Goal: Information Seeking & Learning: Learn about a topic

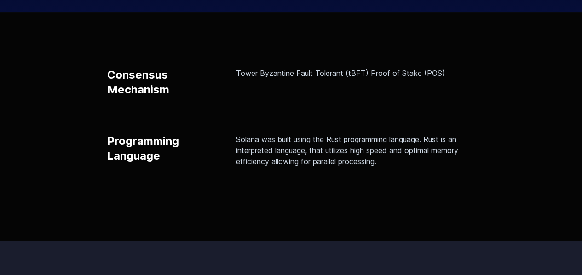
scroll to position [254, 0]
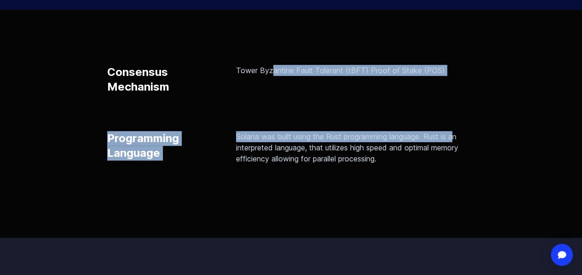
drag, startPoint x: 246, startPoint y: 69, endPoint x: 432, endPoint y: 88, distance: 187.4
click at [432, 88] on div "Consensus Mechanism Tower Byzantine Fault Tolerant (tBFT) Proof of Stake (POS) …" at bounding box center [291, 124] width 582 height 228
click at [432, 88] on div "Consensus Mechanism Tower Byzantine Fault Tolerant (tBFT) Proof of Stake (POS) …" at bounding box center [291, 114] width 368 height 99
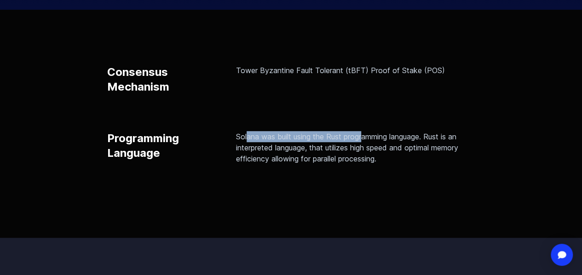
drag, startPoint x: 222, startPoint y: 122, endPoint x: 458, endPoint y: 130, distance: 235.8
click at [458, 130] on div "Consensus Mechanism Tower Byzantine Fault Tolerant (tBFT) Proof of Stake (POS) …" at bounding box center [291, 114] width 368 height 99
click at [458, 131] on p "Solana was built using the Rust programming language. Rust is an interpreted la…" at bounding box center [355, 147] width 239 height 33
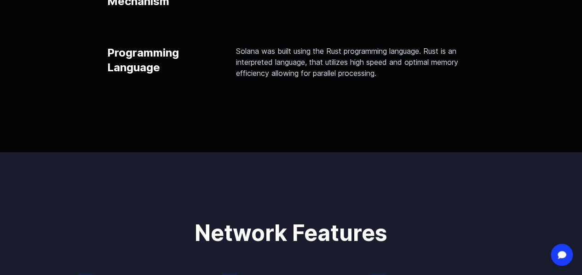
scroll to position [337, 0]
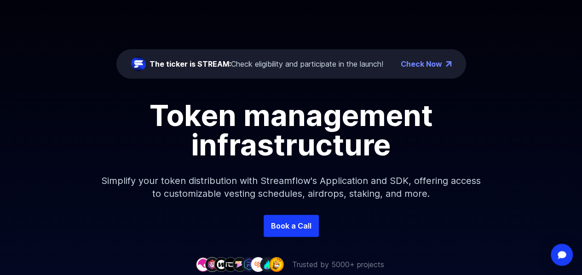
scroll to position [70, 0]
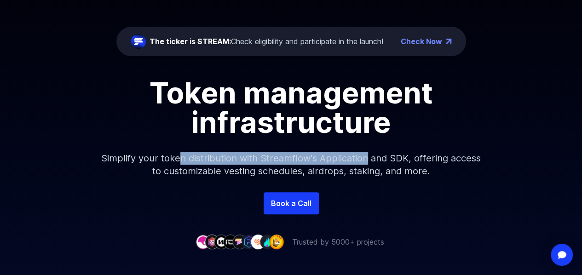
drag, startPoint x: 200, startPoint y: 153, endPoint x: 444, endPoint y: 159, distance: 243.6
click at [444, 159] on p "Simplify your token distribution with Streamflow's Application and SDK, offerin…" at bounding box center [291, 164] width 396 height 55
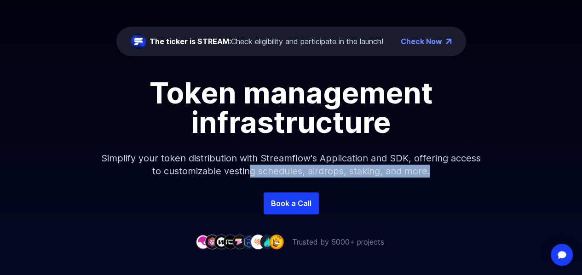
drag, startPoint x: 313, startPoint y: 168, endPoint x: 398, endPoint y: 187, distance: 86.9
click at [398, 187] on p "Simplify your token distribution with Streamflow's Application and SDK, offerin…" at bounding box center [291, 164] width 396 height 55
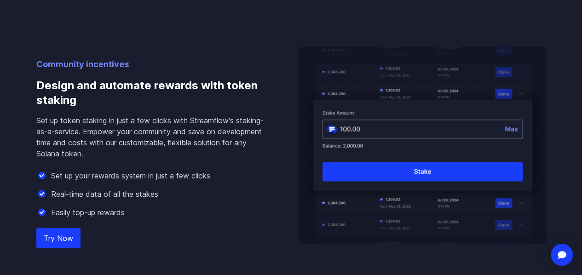
scroll to position [954, 0]
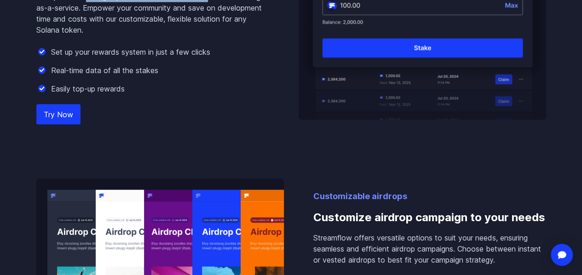
drag, startPoint x: 85, startPoint y: 17, endPoint x: 227, endPoint y: 18, distance: 142.2
click at [227, 18] on p "Set up token staking in just a few clicks with Streamflow's staking-as-a-servic…" at bounding box center [152, 13] width 233 height 44
drag, startPoint x: 204, startPoint y: 17, endPoint x: 95, endPoint y: 27, distance: 110.0
click at [95, 27] on p "Set up token staking in just a few clicks with Streamflow's staking-as-a-servic…" at bounding box center [152, 13] width 233 height 44
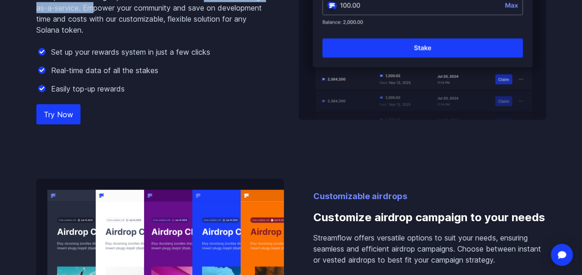
click at [95, 27] on p "Set up token staking in just a few clicks with Streamflow's staking-as-a-servic…" at bounding box center [152, 13] width 233 height 44
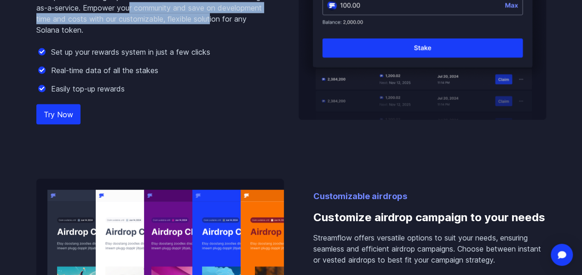
drag, startPoint x: 130, startPoint y: 23, endPoint x: 237, endPoint y: 45, distance: 109.1
click at [237, 35] on p "Set up token staking in just a few clicks with Streamflow's staking-as-a-servic…" at bounding box center [152, 13] width 233 height 44
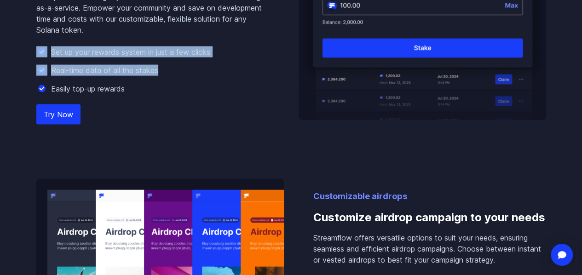
drag, startPoint x: 99, startPoint y: 47, endPoint x: 174, endPoint y: 82, distance: 83.2
click at [174, 82] on div "Community incentives Design and automate rewards with token staking Set up toke…" at bounding box center [152, 27] width 233 height 186
click at [174, 76] on div "Real-time data of all the stakes" at bounding box center [152, 70] width 233 height 11
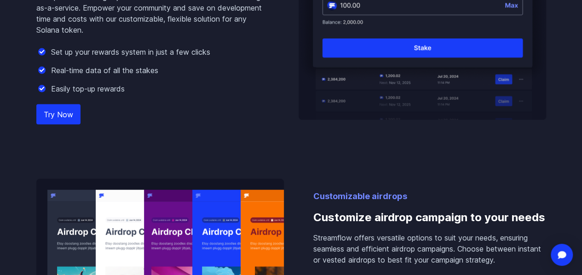
drag, startPoint x: 124, startPoint y: 74, endPoint x: 187, endPoint y: 74, distance: 62.6
click at [187, 58] on p "Set up your rewards system in just a few clicks" at bounding box center [130, 51] width 159 height 11
drag, startPoint x: 123, startPoint y: 77, endPoint x: 170, endPoint y: 89, distance: 48.8
click at [170, 89] on div "Set up your rewards system in just a few clicks Real-time data of all the stake…" at bounding box center [152, 70] width 233 height 48
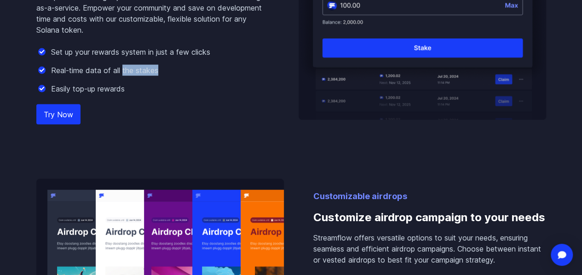
click at [170, 76] on div "Real-time data of all the stakes" at bounding box center [152, 70] width 233 height 11
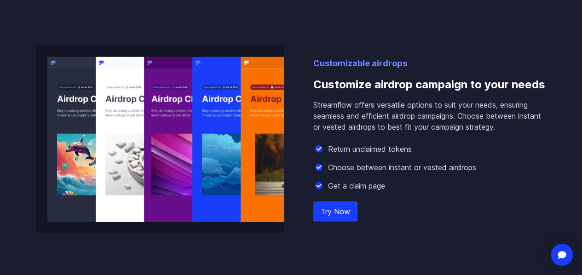
scroll to position [1091, 0]
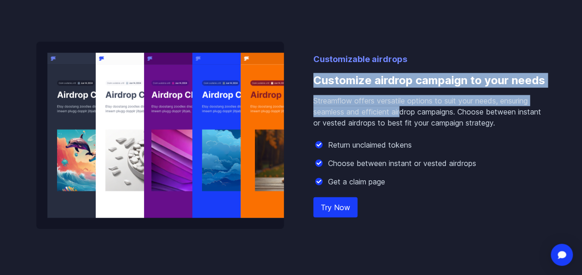
drag, startPoint x: 311, startPoint y: 99, endPoint x: 443, endPoint y: 133, distance: 136.0
click at [443, 133] on div "Customizable airdrops Customize airdrop campaign to your needs Streamflow offer…" at bounding box center [291, 135] width 510 height 187
click at [443, 128] on p "Streamflow offers versatile options to suit your needs, ensuring seamless and e…" at bounding box center [429, 111] width 233 height 33
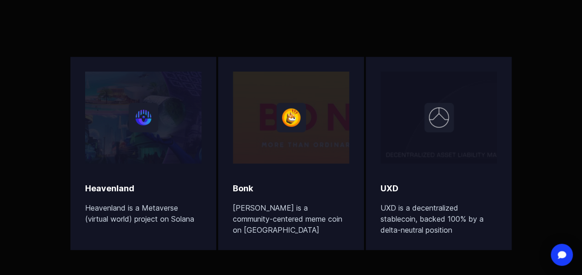
scroll to position [0, 0]
